Goal: Transaction & Acquisition: Purchase product/service

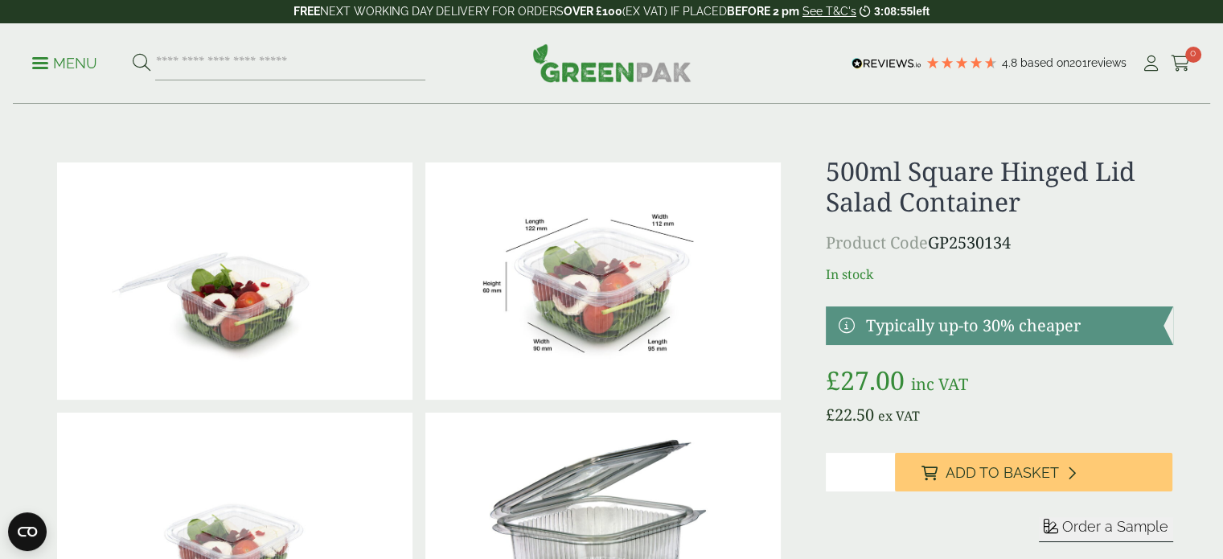
click at [657, 74] on img at bounding box center [611, 62] width 159 height 39
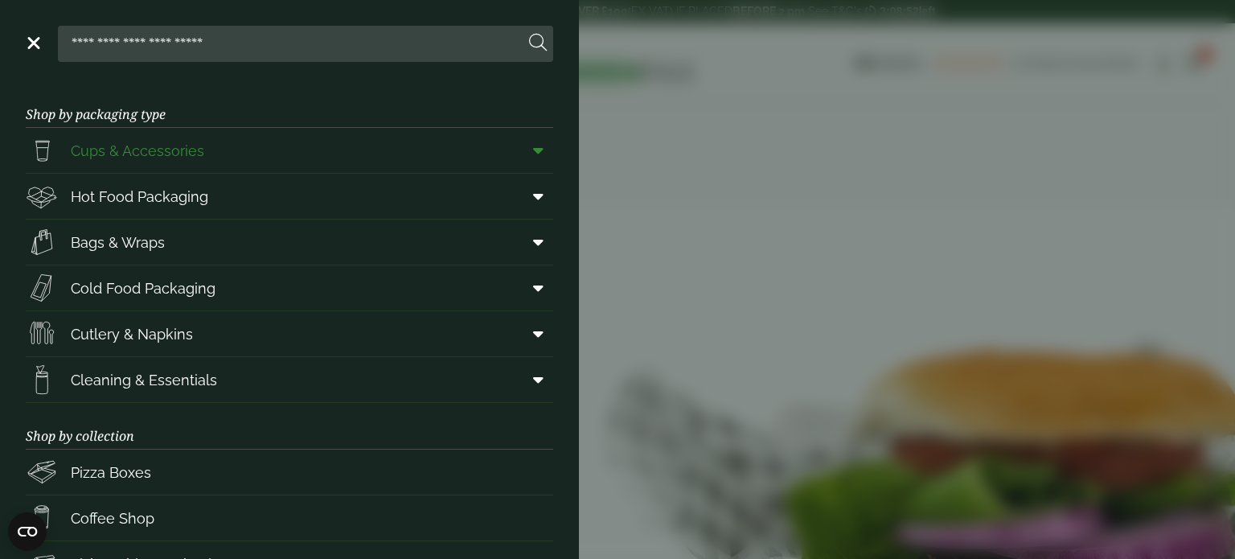
click at [149, 151] on span "Cups & Accessories" at bounding box center [137, 151] width 133 height 22
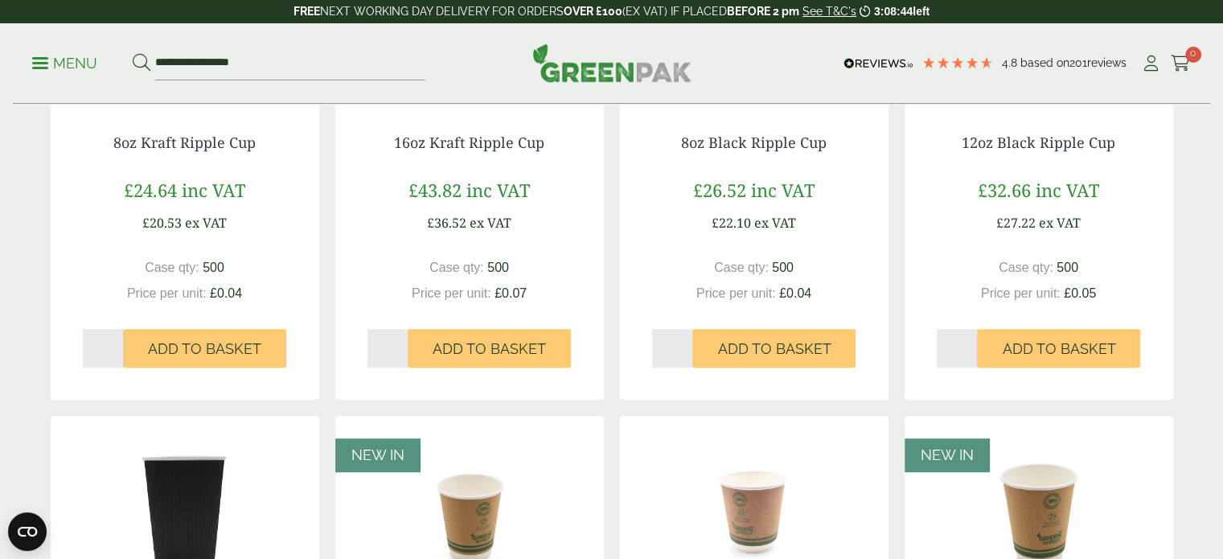
scroll to position [1391, 0]
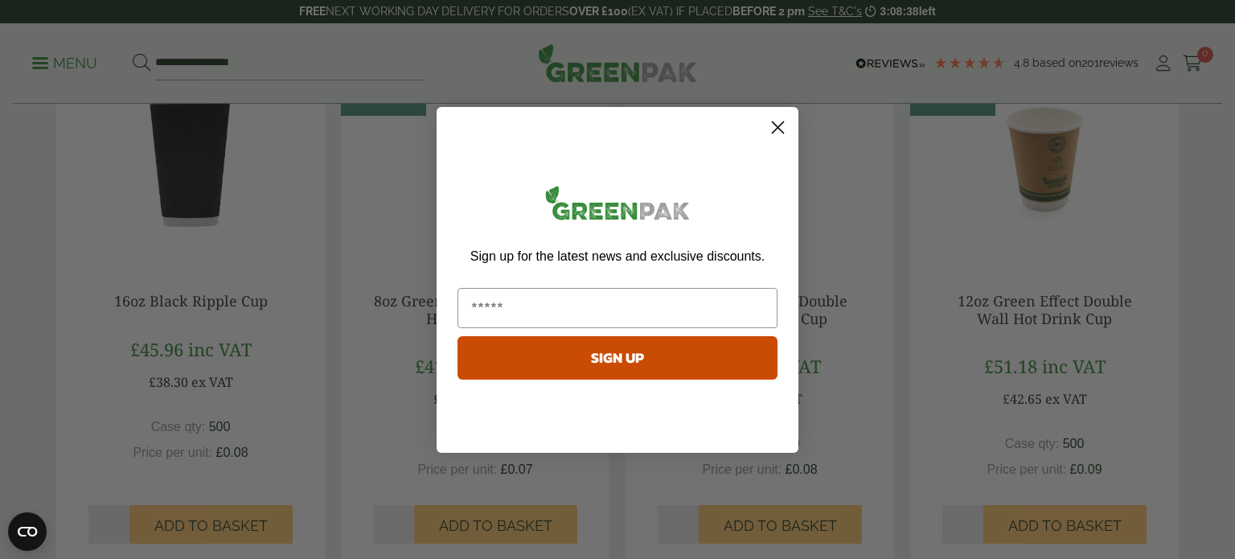
drag, startPoint x: 1228, startPoint y: 34, endPoint x: 1232, endPoint y: 321, distance: 287.0
click at [781, 129] on circle "Close dialog" at bounding box center [777, 126] width 27 height 27
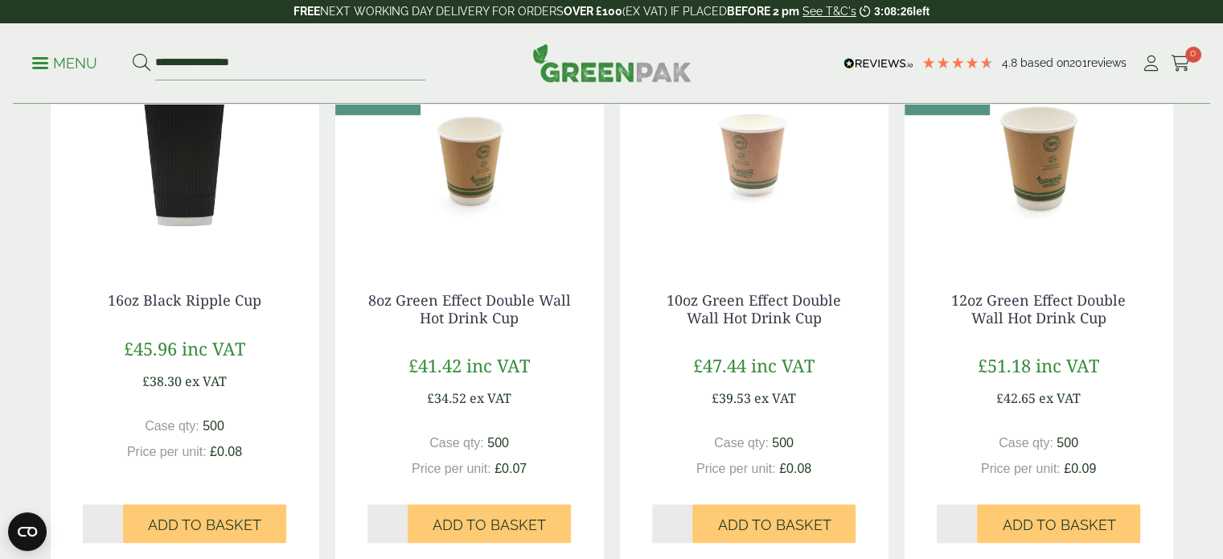
scroll to position [1399, 0]
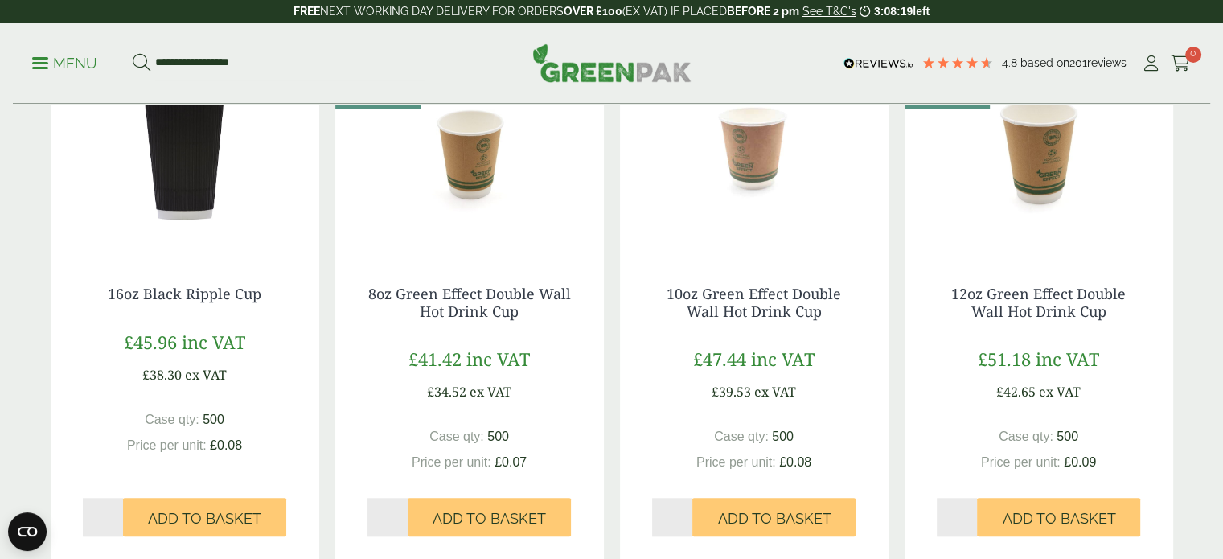
click at [473, 459] on span "Price per unit:" at bounding box center [452, 462] width 80 height 14
click at [496, 141] on img at bounding box center [469, 152] width 268 height 201
